Goal: Find specific page/section

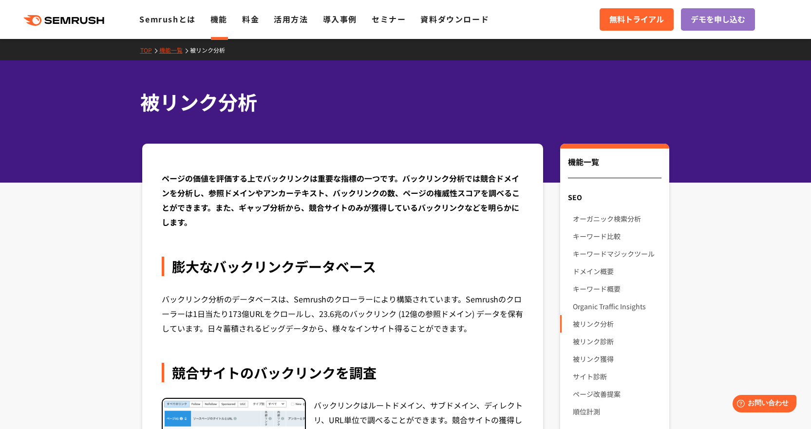
click at [257, 27] on div ".cls {fill: #FF642D;} .cls {fill: #FF642D;} Semrushとは 機能 料金 活用方法 導入事例 セミナー 資料ダウ…" at bounding box center [405, 19] width 811 height 29
click at [249, 19] on link "料金" at bounding box center [250, 19] width 17 height 12
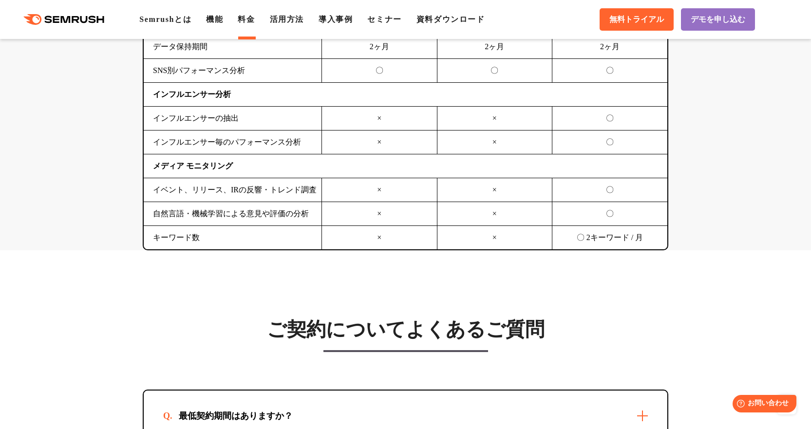
scroll to position [2777, 0]
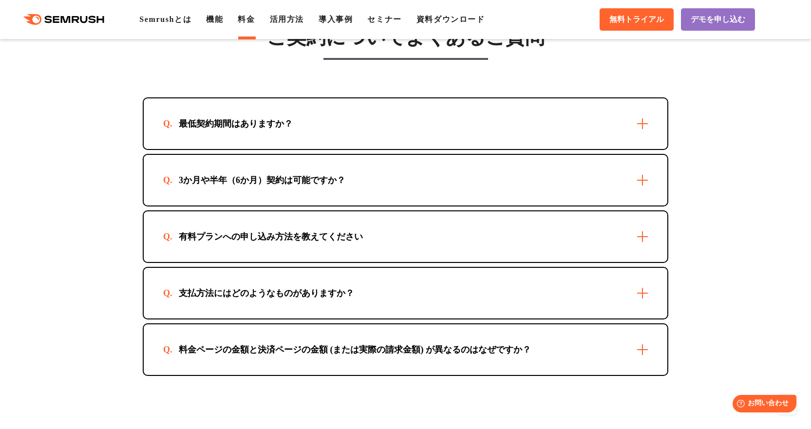
click at [78, 25] on div ".cls {fill: #FF642D;} .cls {fill: #FF642D;} Semrushとは 機能 料金 活用方法 導入事例 セミナー 資料ダウ…" at bounding box center [405, 19] width 811 height 29
click at [87, 22] on icon at bounding box center [84, 19] width 7 height 7
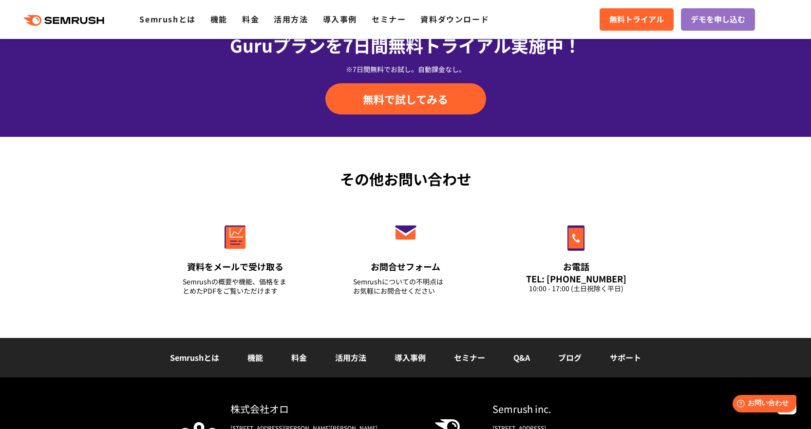
scroll to position [3424, 0]
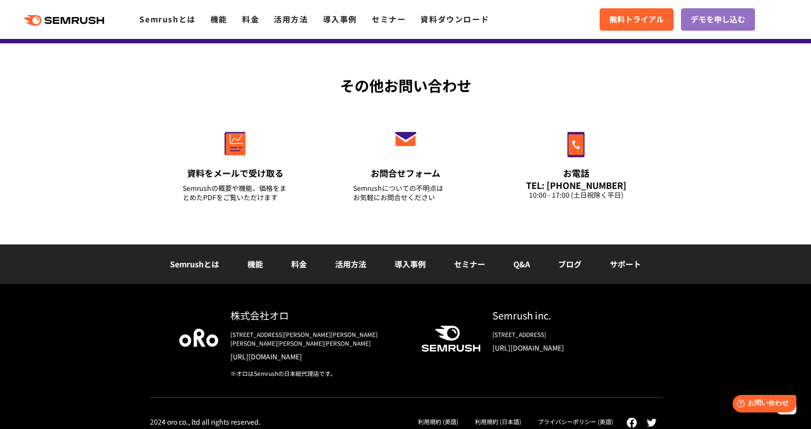
click at [301, 352] on link "[URL][DOMAIN_NAME]" at bounding box center [317, 357] width 175 height 10
